Goal: Find contact information: Find contact information

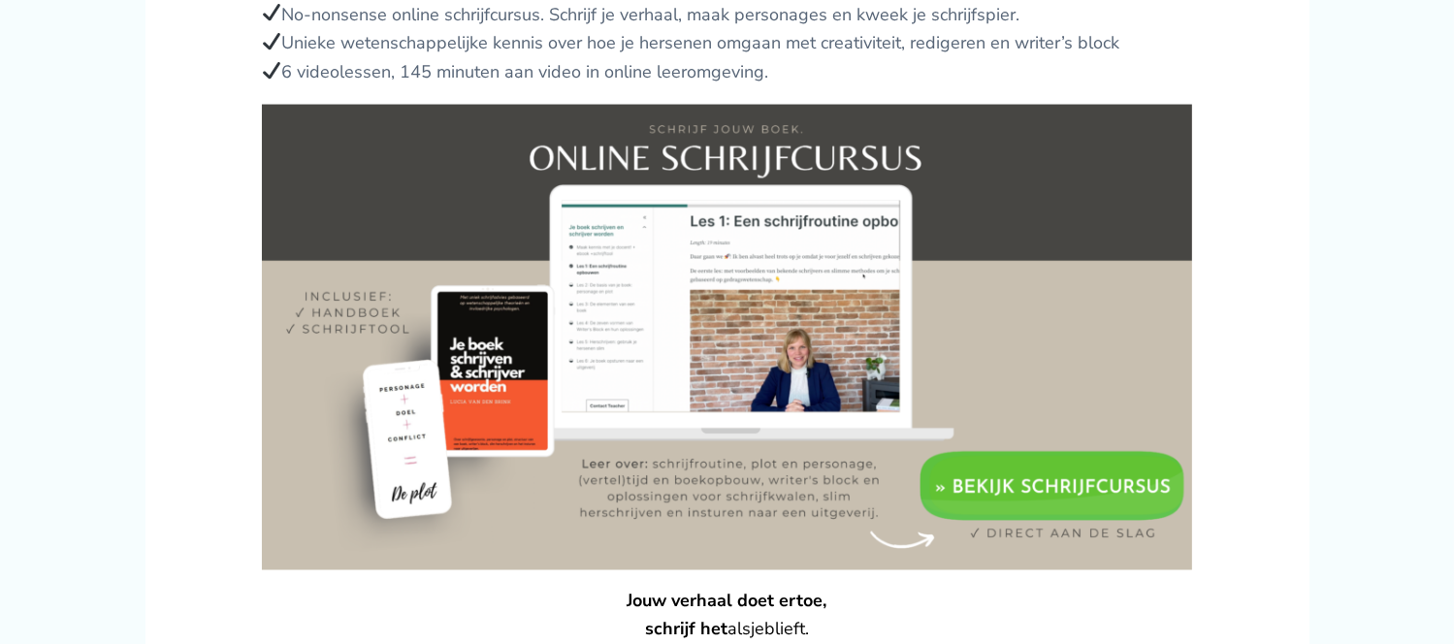
scroll to position [3050, 0]
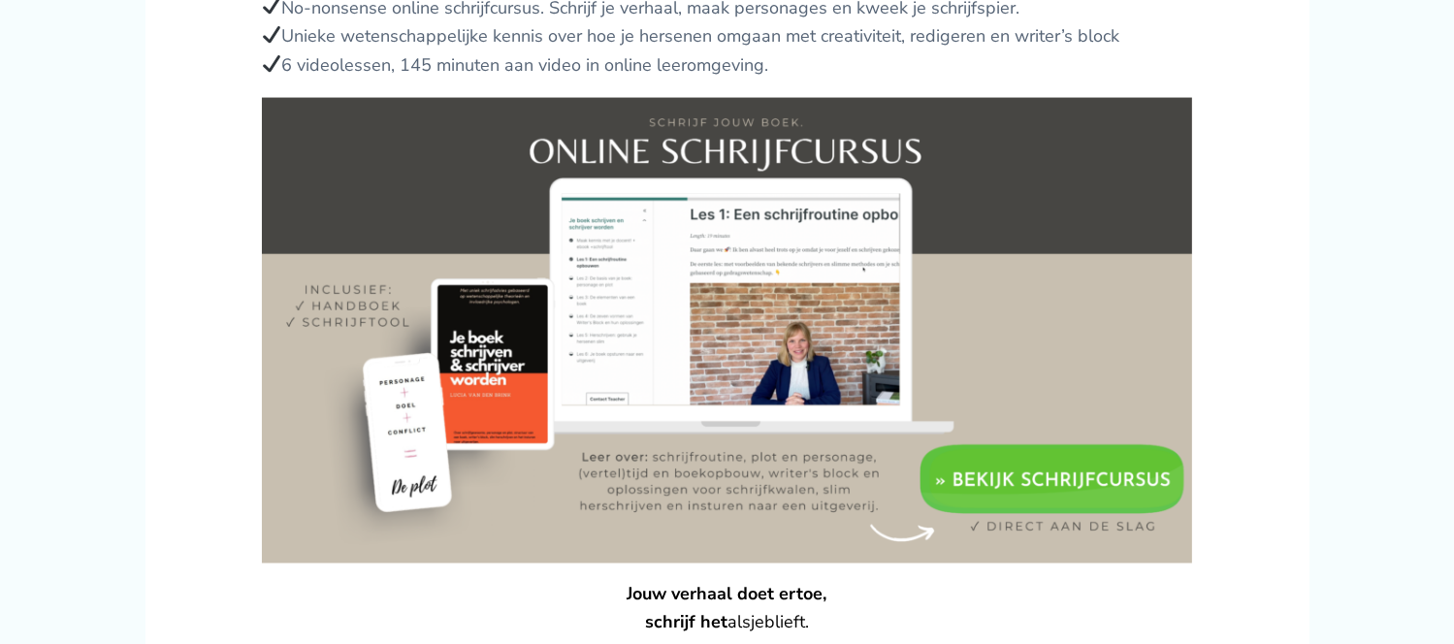
click at [1087, 453] on img at bounding box center [727, 331] width 931 height 466
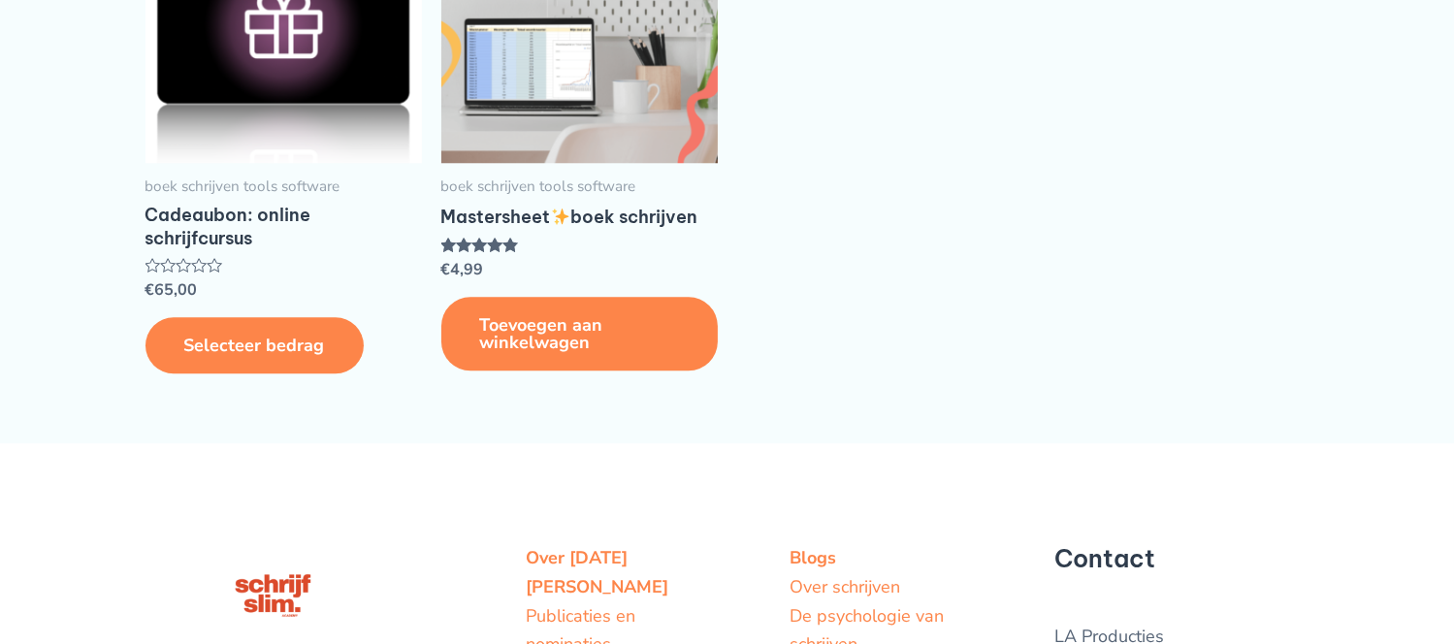
scroll to position [5246, 0]
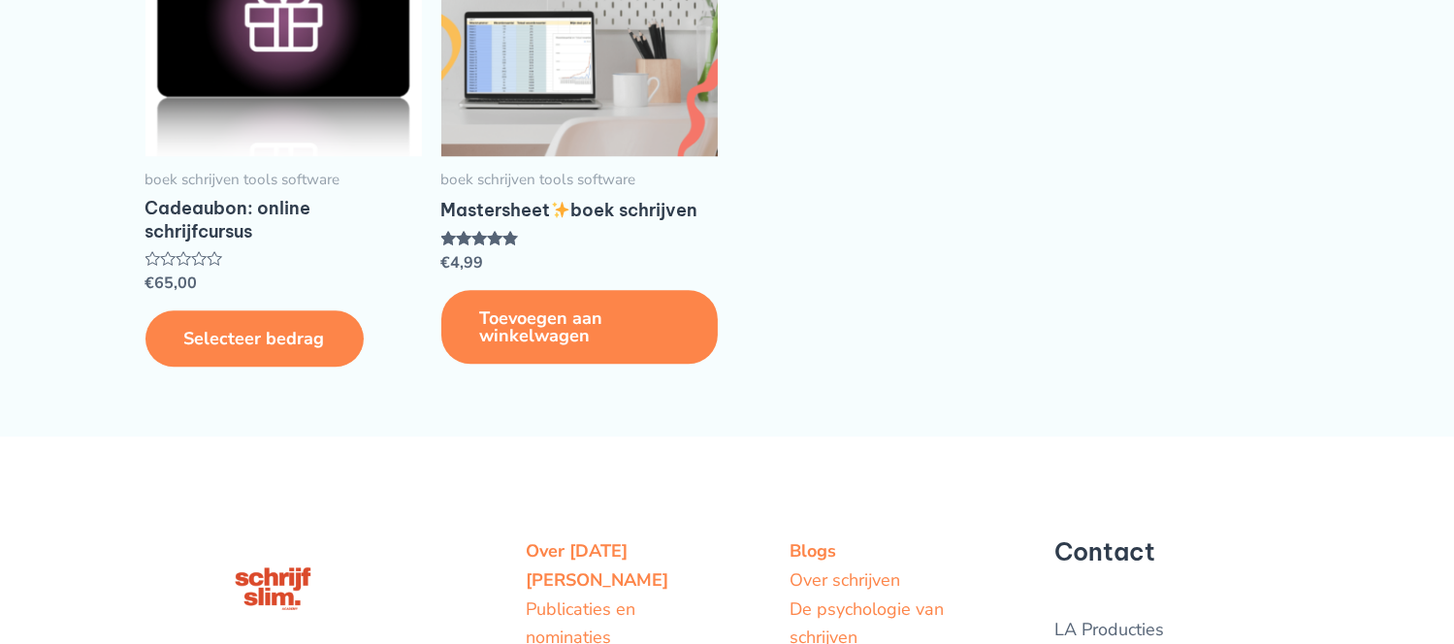
click at [1059, 409] on ul "Selecteer bedrag boek schrijven tools software Cadeaubon: online schrijfcursus …" at bounding box center [728, 149] width 1164 height 539
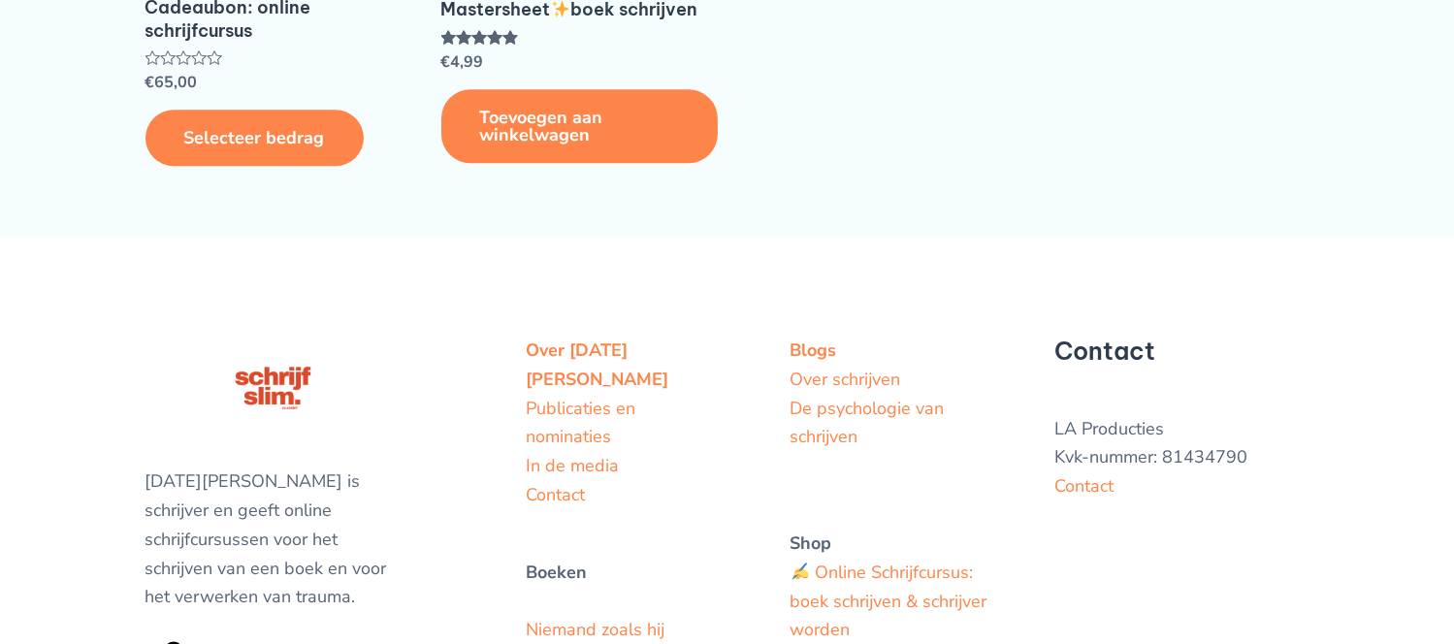
scroll to position [5452, 0]
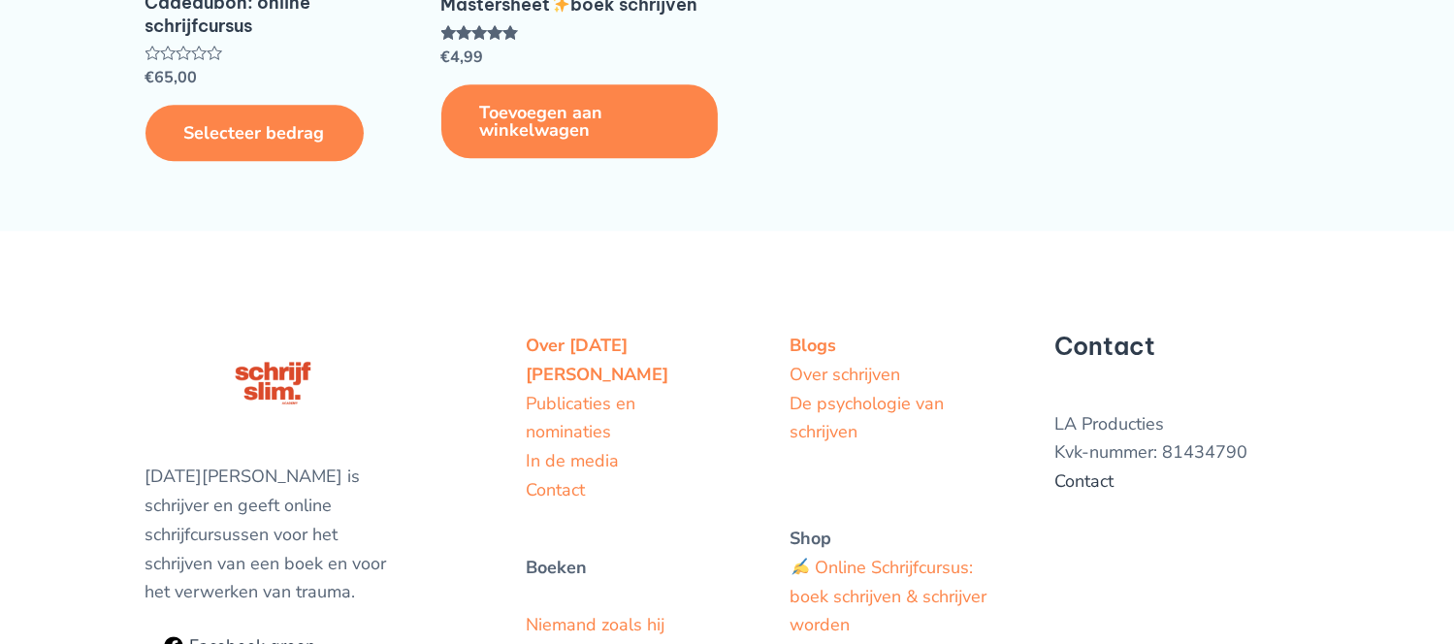
click at [1075, 493] on link "Contact" at bounding box center [1084, 481] width 59 height 23
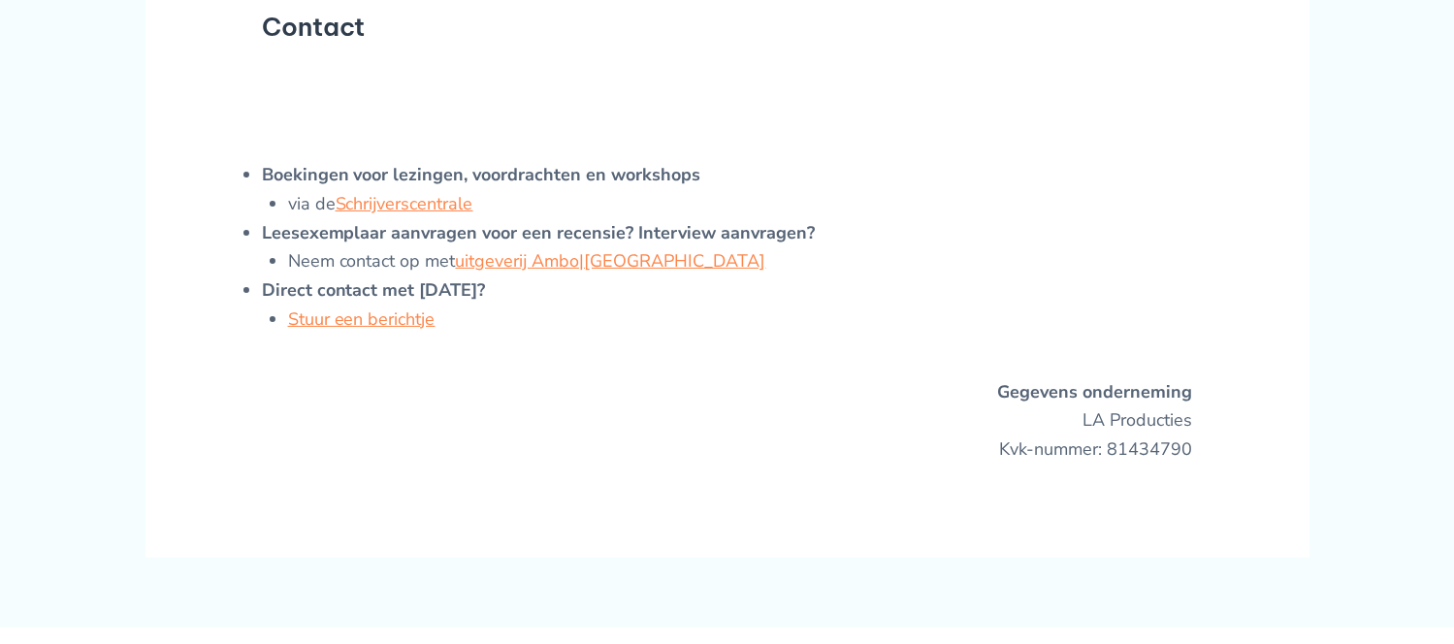
scroll to position [240, 0]
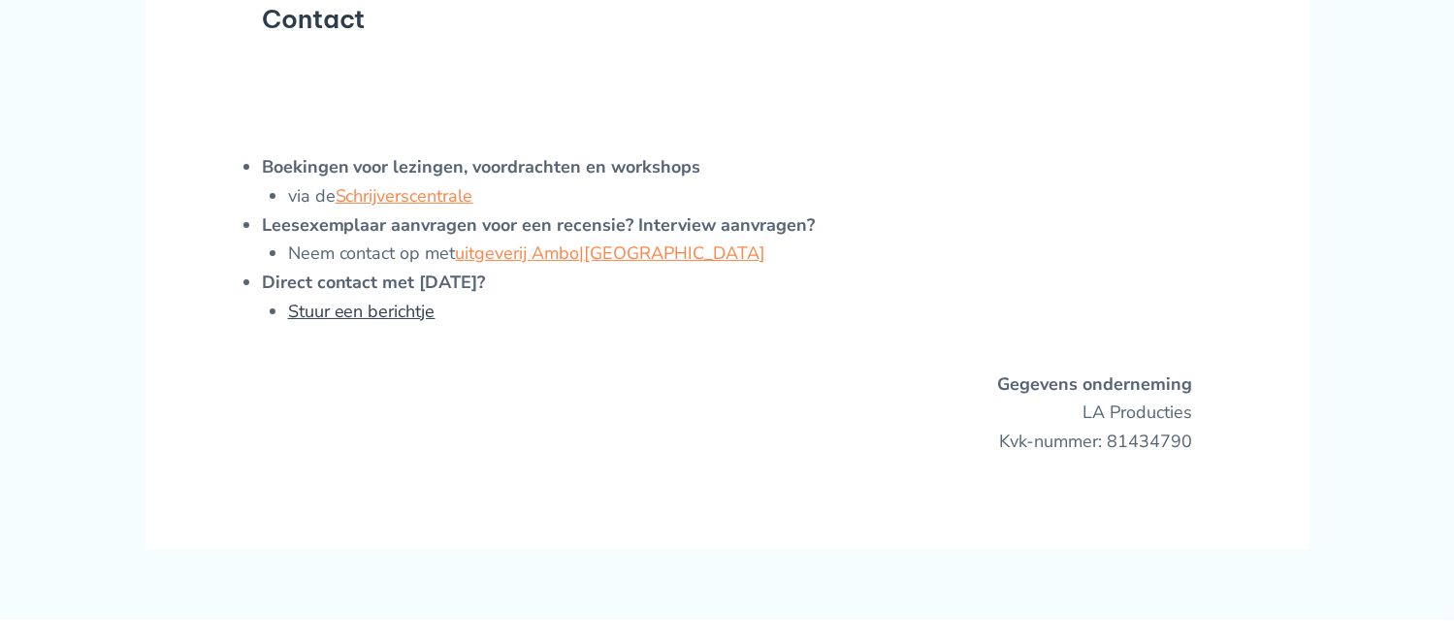
click at [408, 323] on link "Stuur een berichtje" at bounding box center [361, 311] width 147 height 23
